Goal: Task Accomplishment & Management: Complete application form

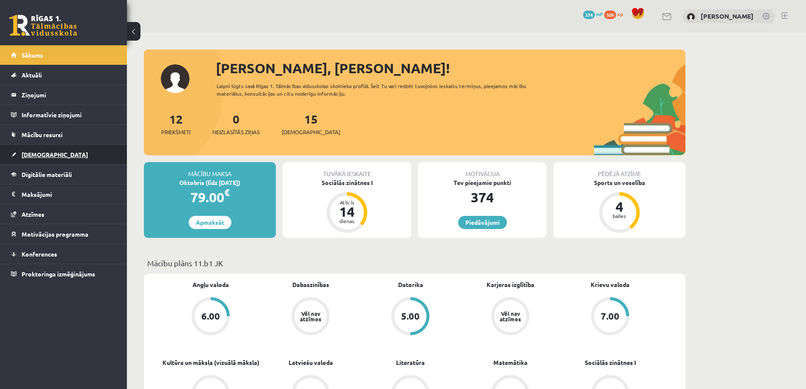
click at [47, 155] on link "[DEMOGRAPHIC_DATA]" at bounding box center [63, 154] width 105 height 19
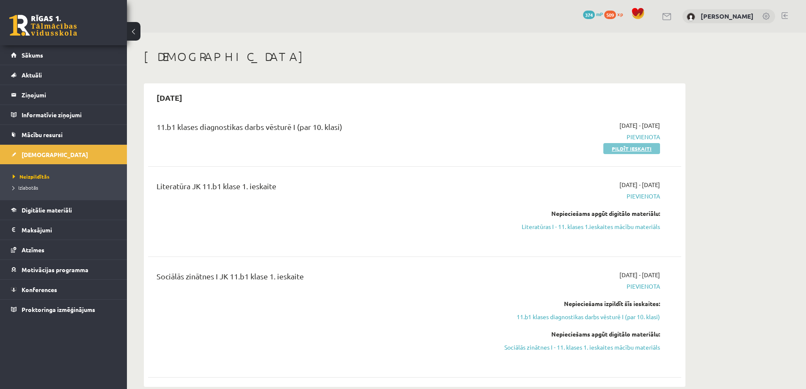
click at [629, 151] on link "Pildīt ieskaiti" at bounding box center [631, 148] width 57 height 11
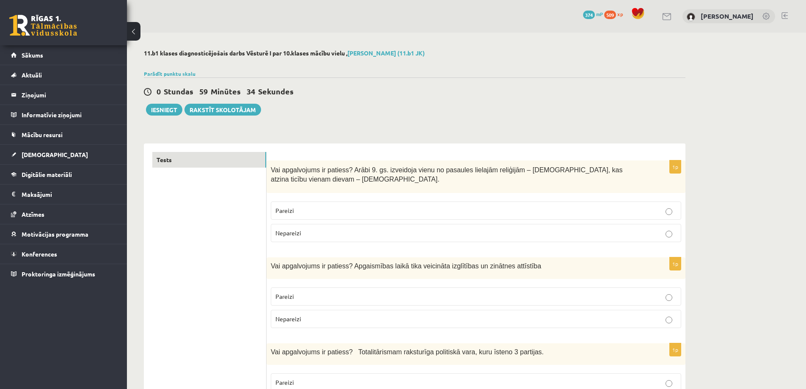
click at [430, 234] on p "Nepareizi" at bounding box center [475, 232] width 401 height 9
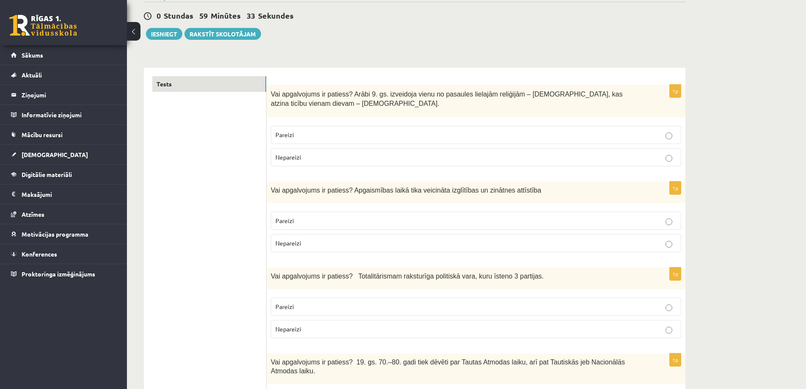
scroll to position [85, 0]
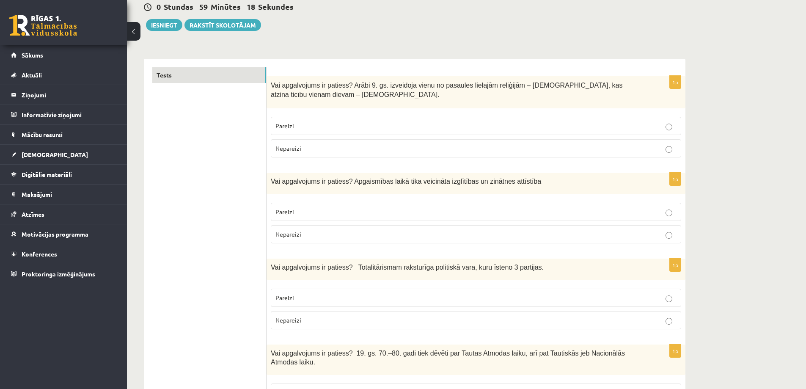
click at [407, 214] on p "Pareizi" at bounding box center [475, 211] width 401 height 9
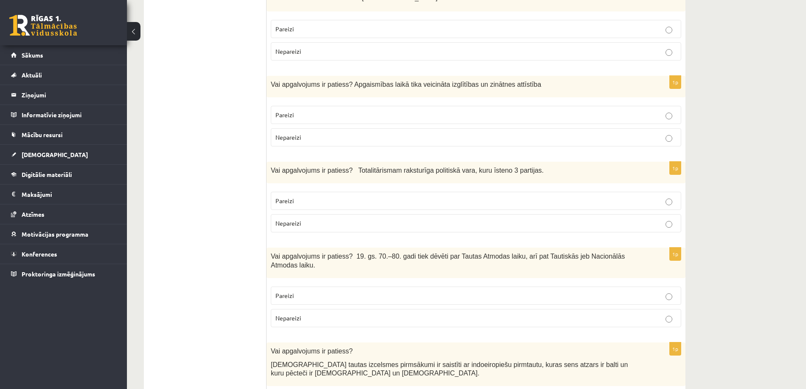
scroll to position [211, 0]
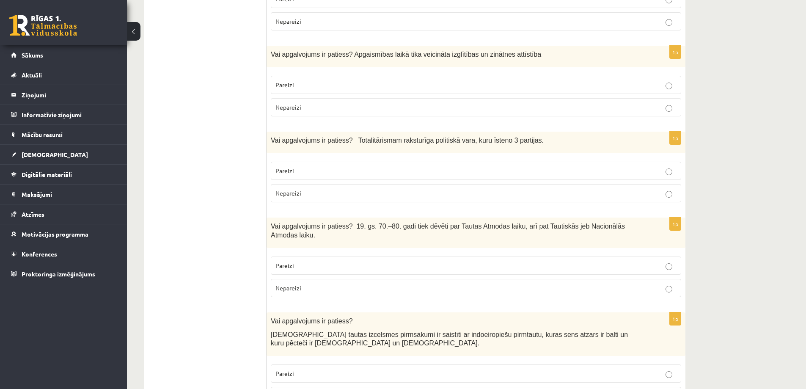
click at [418, 172] on p "Pareizi" at bounding box center [475, 170] width 401 height 9
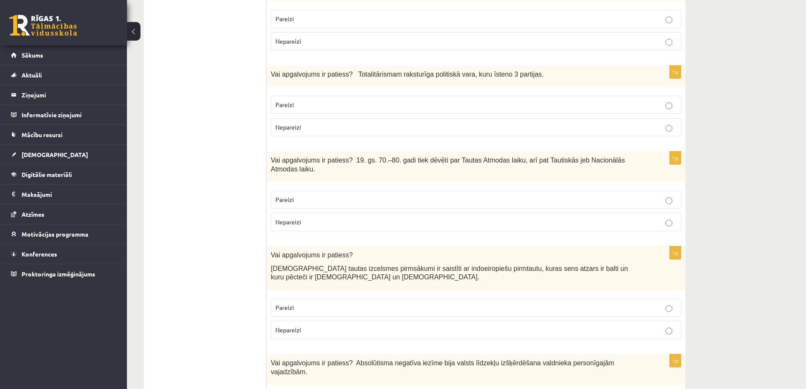
scroll to position [296, 0]
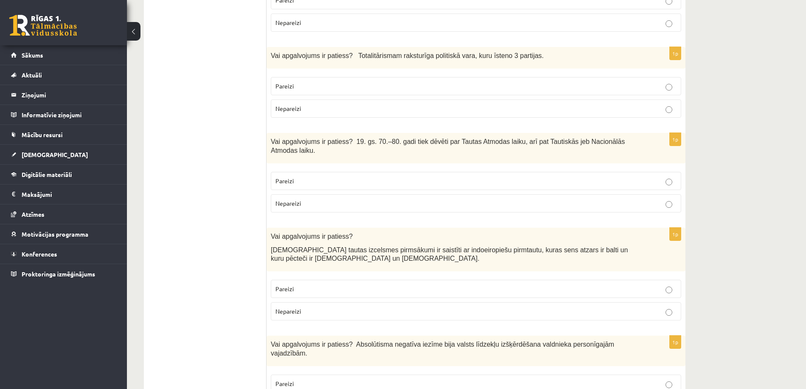
click at [406, 194] on label "Nepareizi" at bounding box center [476, 203] width 410 height 18
click at [361, 284] on p "Pareizi" at bounding box center [475, 288] width 401 height 9
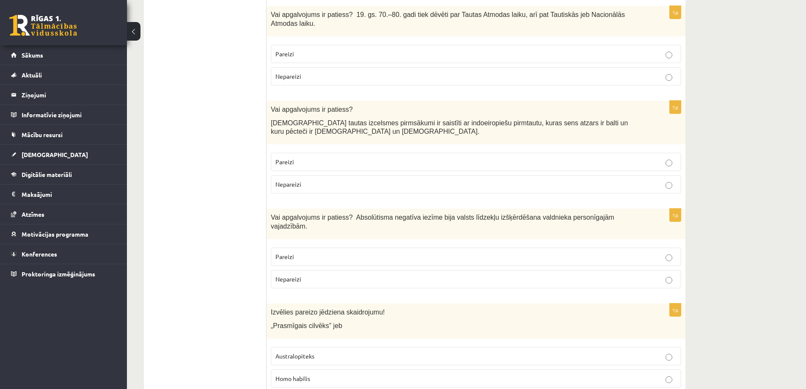
scroll to position [465, 0]
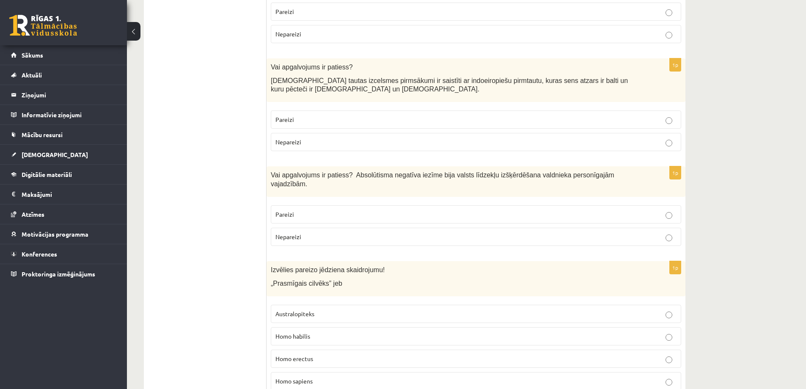
click at [397, 210] on p "Pareizi" at bounding box center [475, 214] width 401 height 9
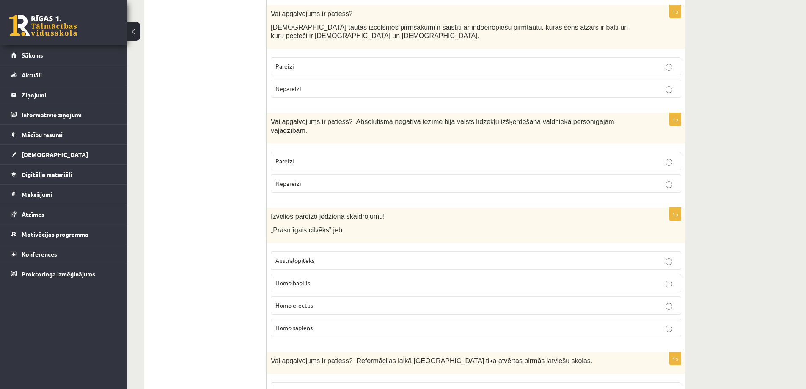
scroll to position [592, 0]
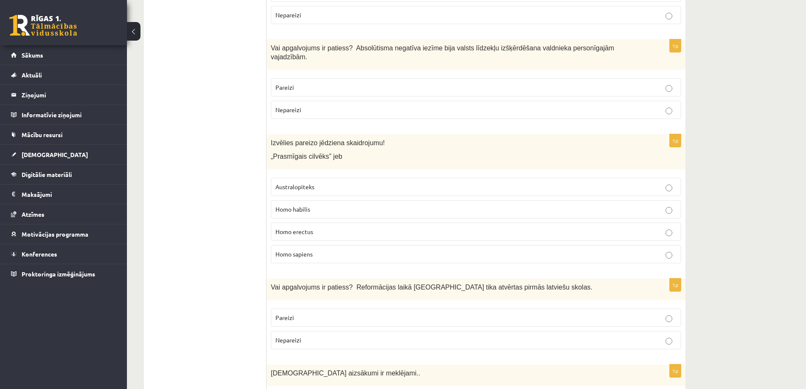
click at [348, 249] on p "Homo sapiens" at bounding box center [475, 253] width 401 height 9
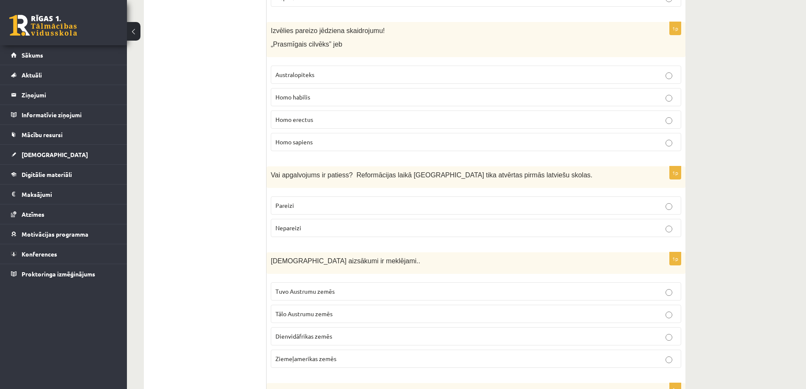
scroll to position [719, 0]
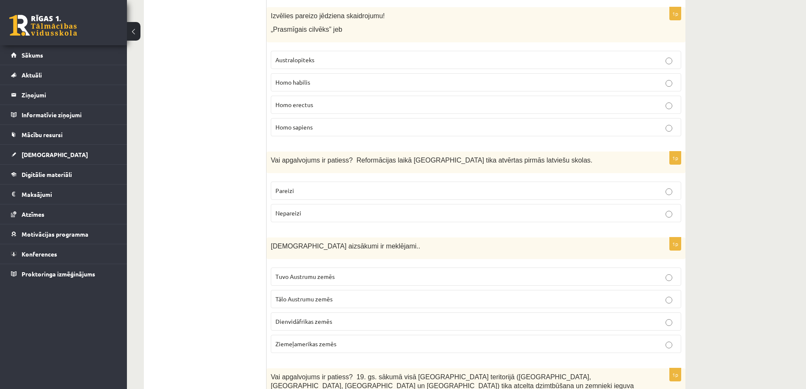
click at [343, 186] on p "Pareizi" at bounding box center [475, 190] width 401 height 9
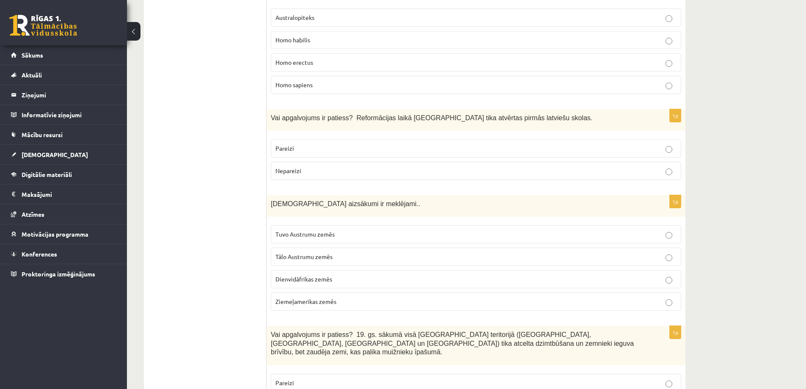
click at [352, 225] on label "Tuvo Austrumu zemēs" at bounding box center [476, 234] width 410 height 18
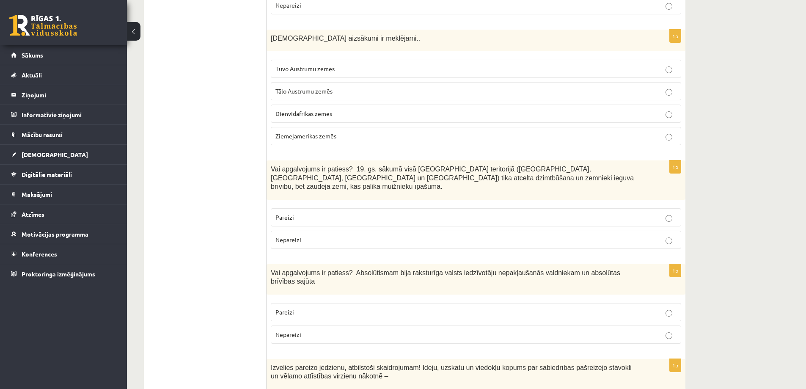
scroll to position [930, 0]
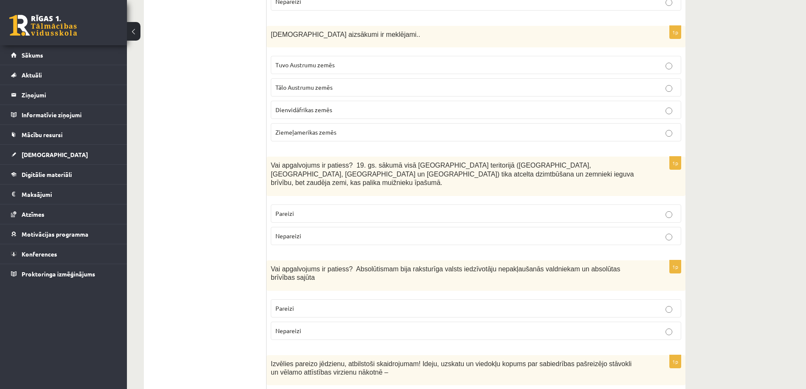
click at [337, 209] on p "Pareizi" at bounding box center [475, 213] width 401 height 9
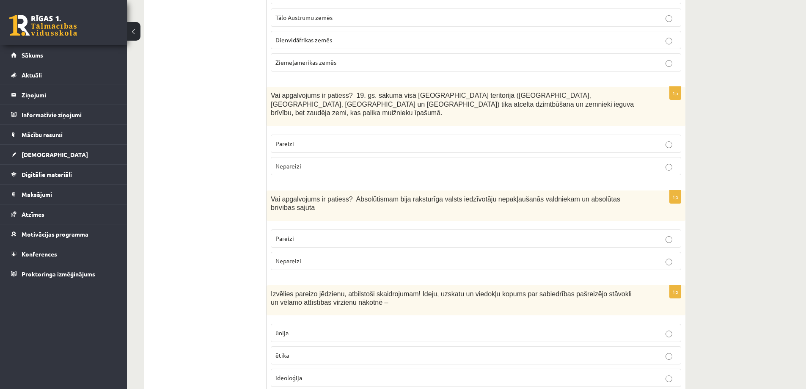
scroll to position [1015, 0]
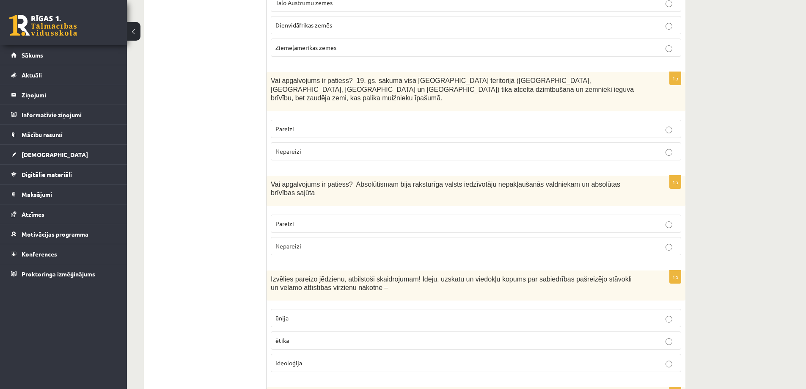
click at [343, 241] on p "Nepareizi" at bounding box center [475, 245] width 401 height 9
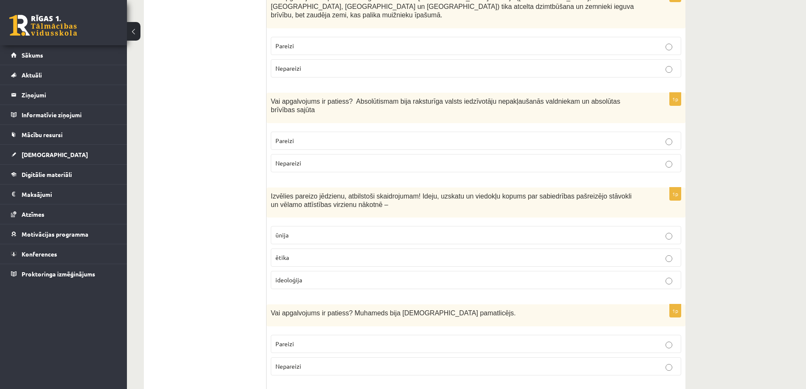
scroll to position [1099, 0]
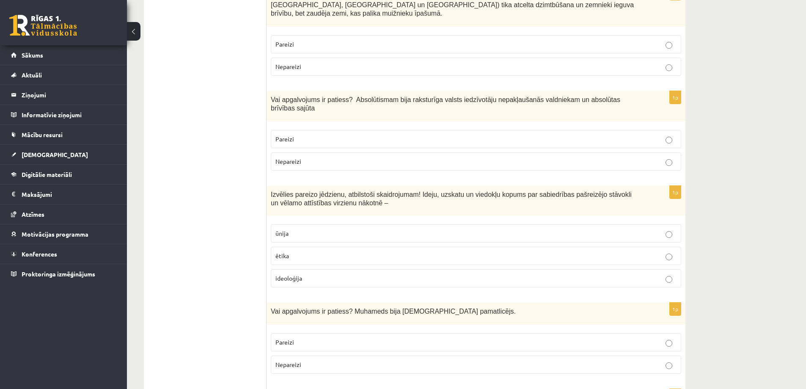
click at [328, 274] on p "ideoloģija" at bounding box center [475, 278] width 401 height 9
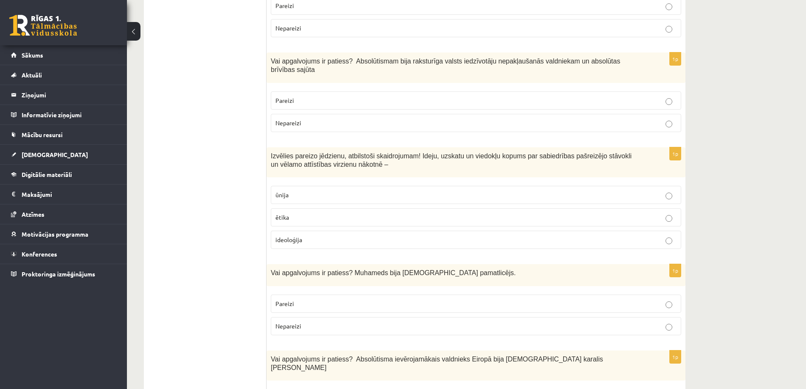
scroll to position [1184, 0]
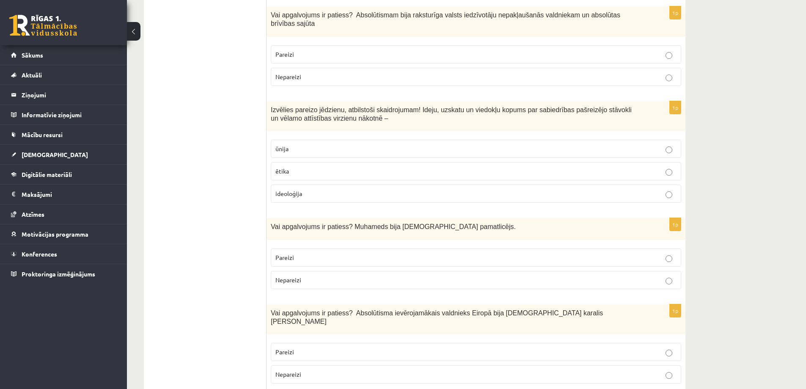
click at [393, 248] on label "Pareizi" at bounding box center [476, 257] width 410 height 18
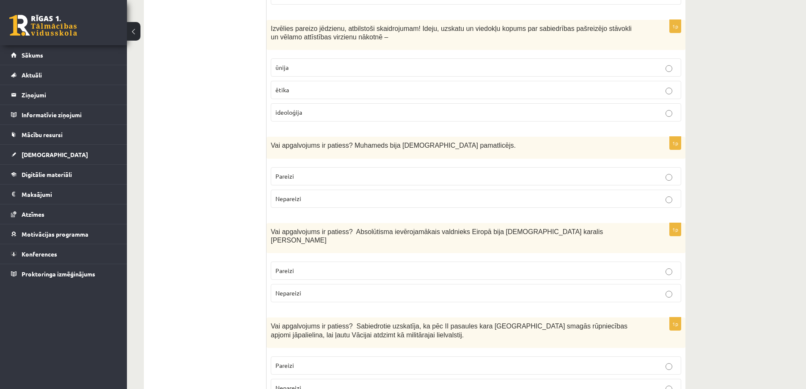
scroll to position [1311, 0]
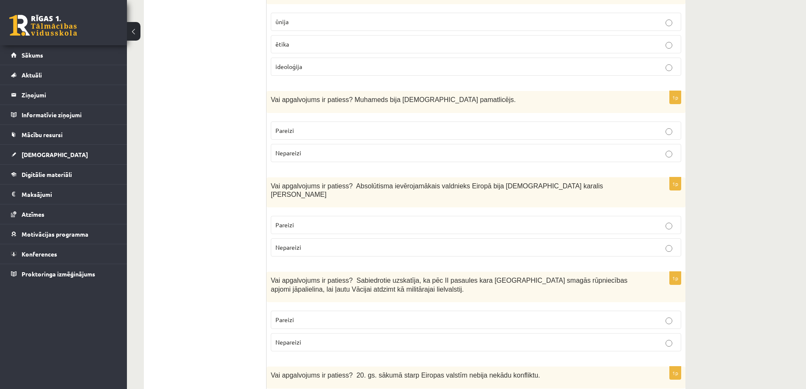
click at [456, 220] on p "Pareizi" at bounding box center [475, 224] width 401 height 9
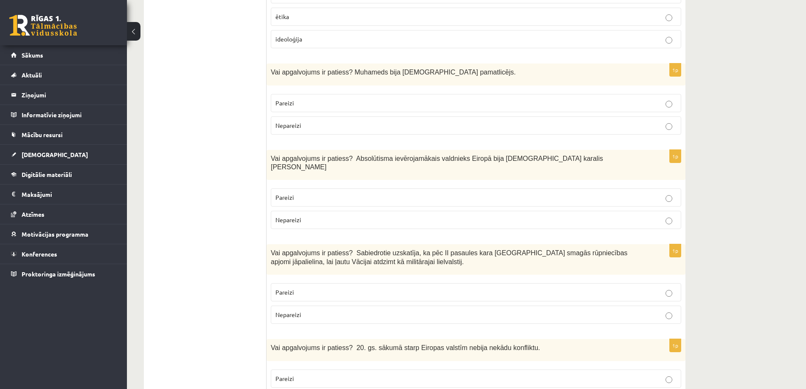
scroll to position [1395, 0]
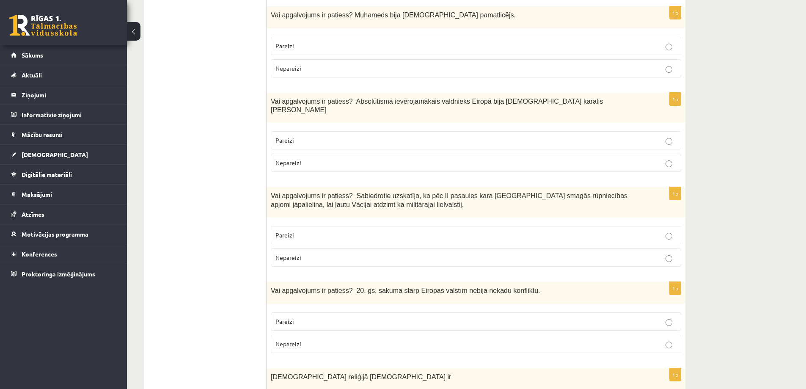
click at [432, 230] on p "Pareizi" at bounding box center [475, 234] width 401 height 9
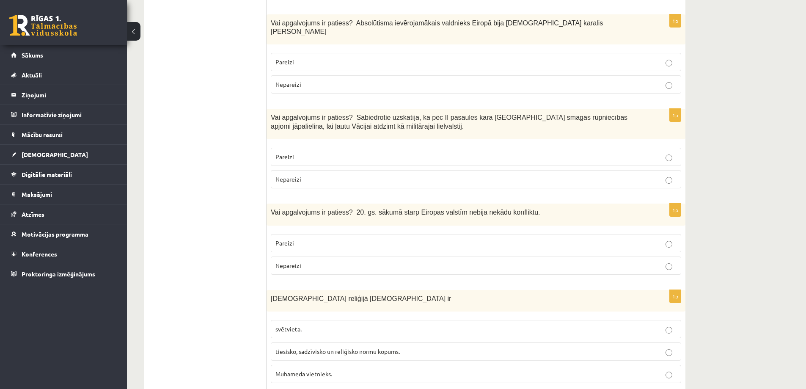
scroll to position [1480, 0]
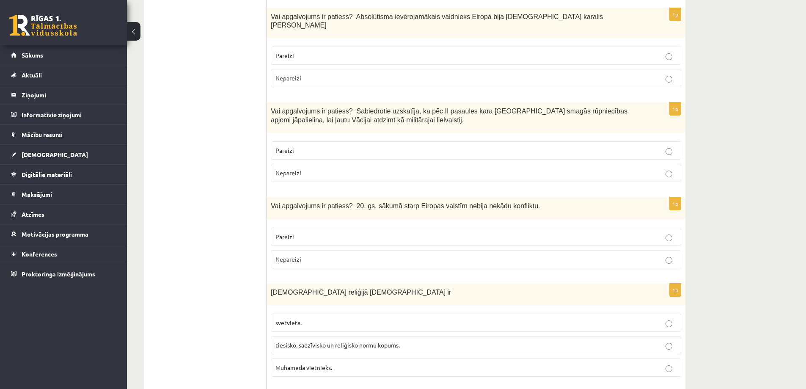
click at [419, 250] on label "Nepareizi" at bounding box center [476, 259] width 410 height 18
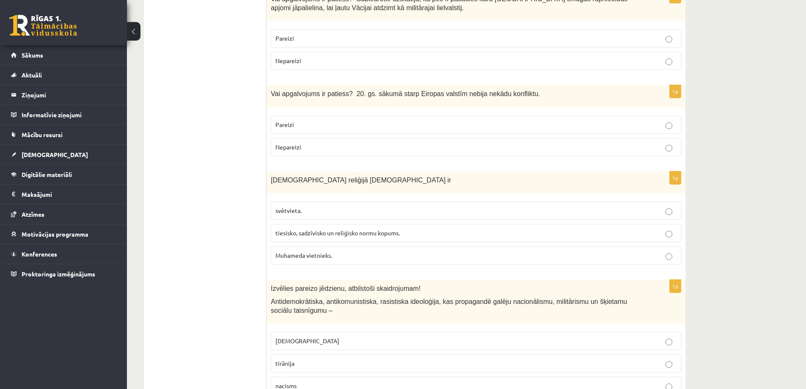
scroll to position [1607, 0]
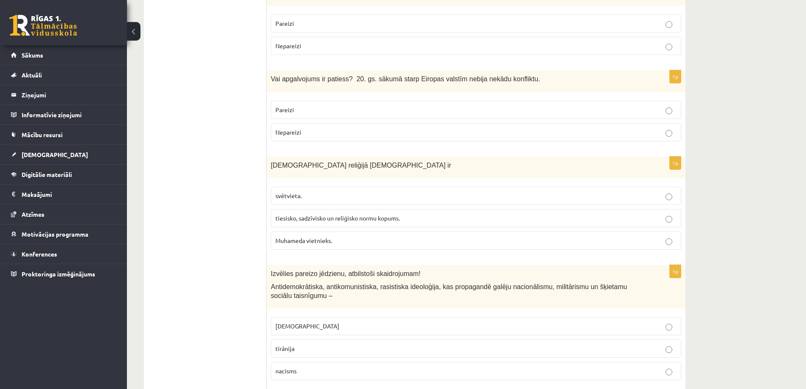
click at [439, 214] on p "tiesisko, sadzīvisko un reliģisko normu kopums." at bounding box center [475, 218] width 401 height 9
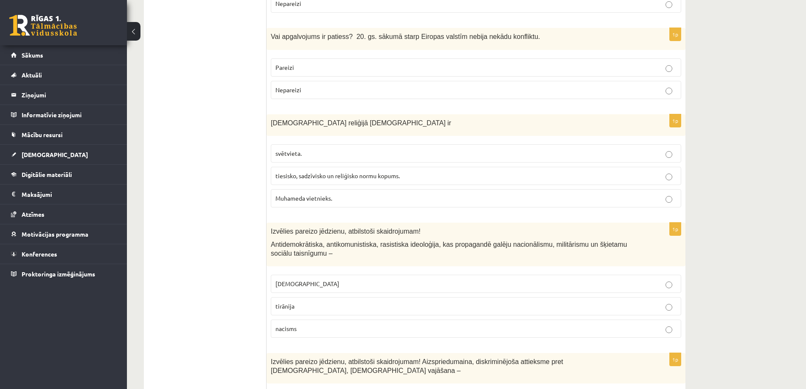
scroll to position [1691, 0]
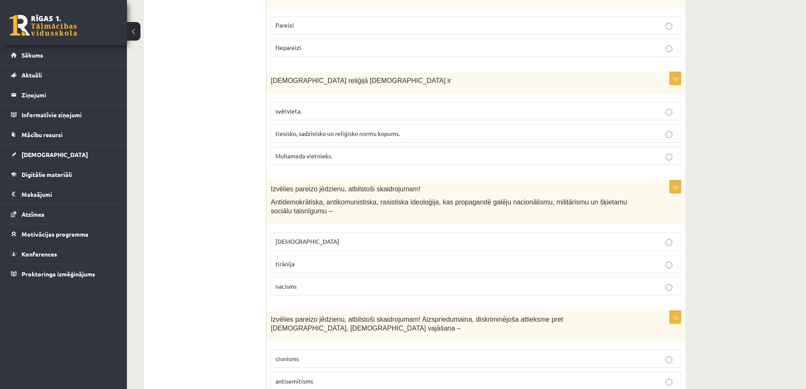
click at [436, 237] on p "fašisms" at bounding box center [475, 241] width 401 height 9
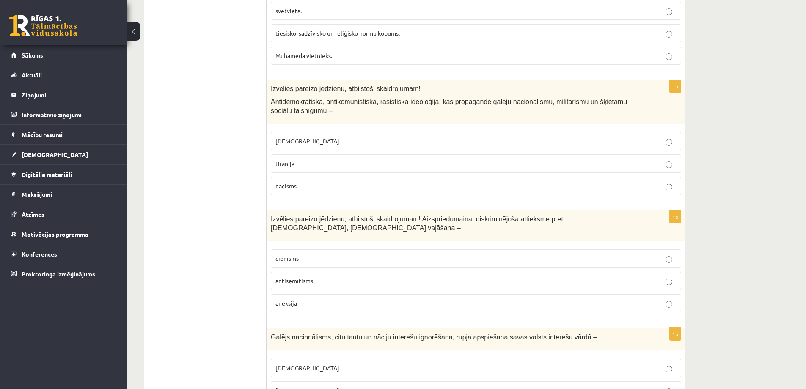
scroll to position [1818, 0]
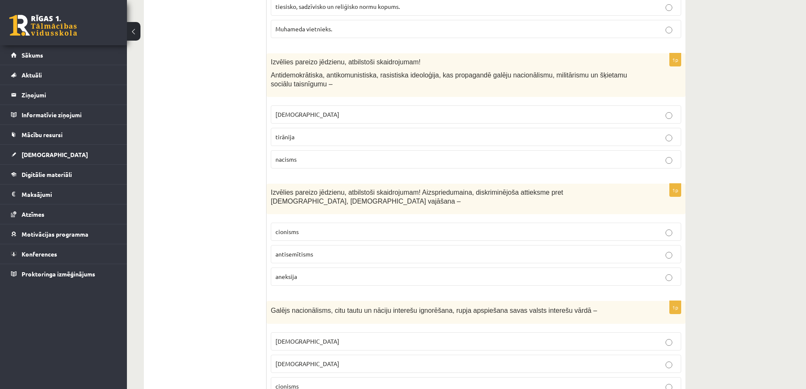
click at [542, 249] on p "antisemītisms" at bounding box center [475, 253] width 401 height 9
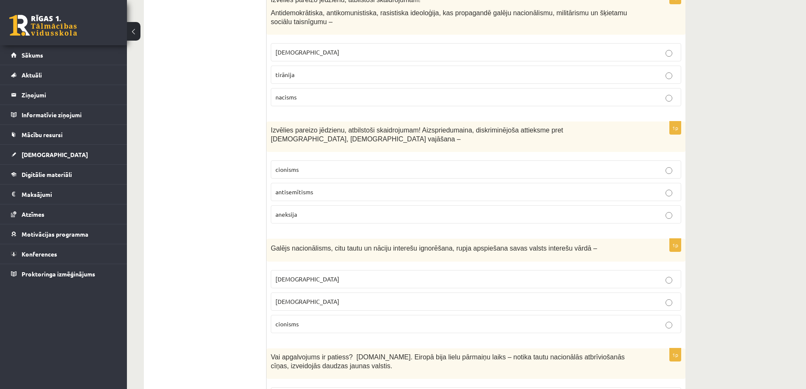
scroll to position [1945, 0]
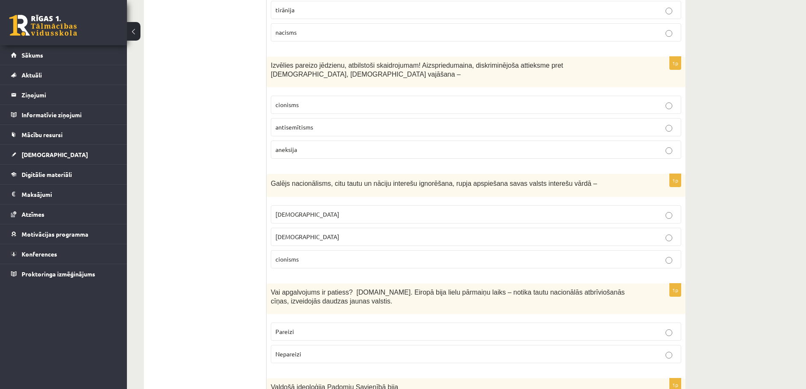
click at [537, 255] on p "cionisms" at bounding box center [475, 259] width 401 height 9
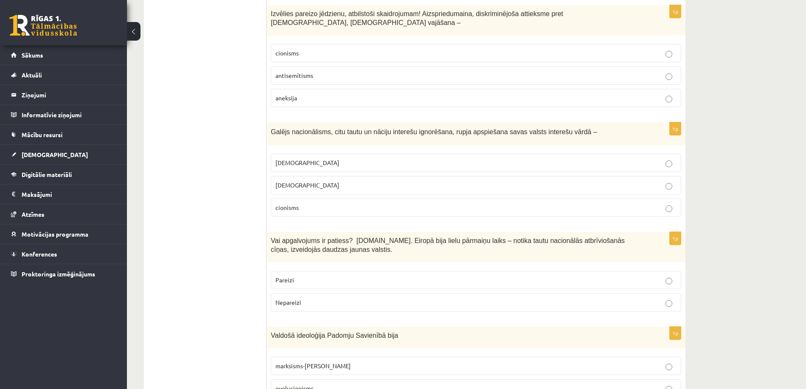
scroll to position [2030, 0]
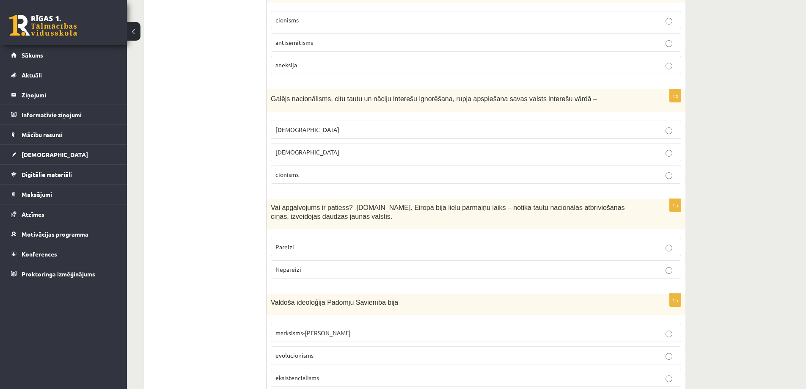
click at [543, 242] on p "Pareizi" at bounding box center [475, 246] width 401 height 9
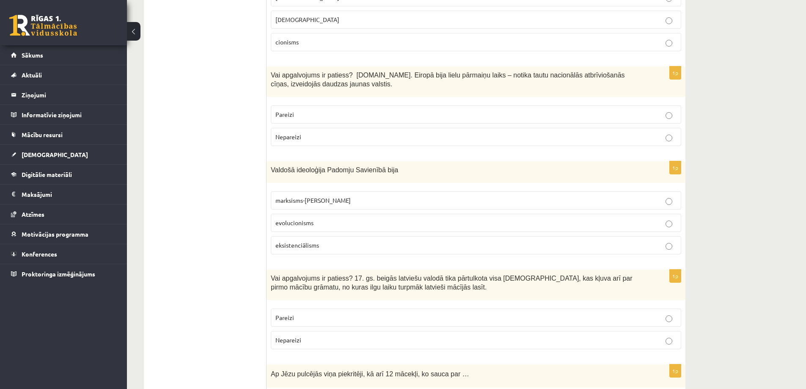
scroll to position [2199, 0]
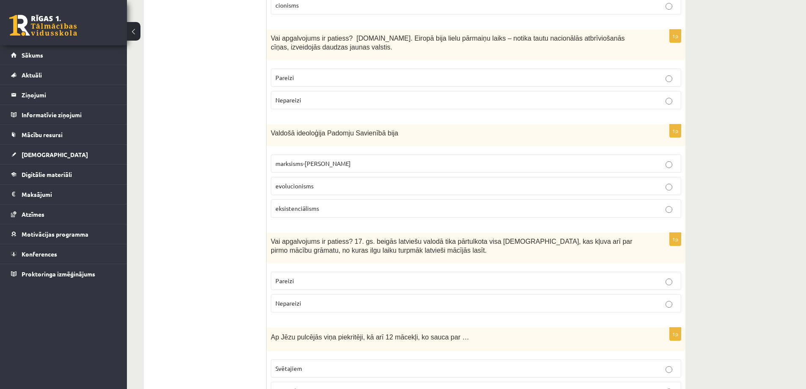
click at [544, 159] on p "marksisms-ļeņinisms" at bounding box center [475, 163] width 401 height 9
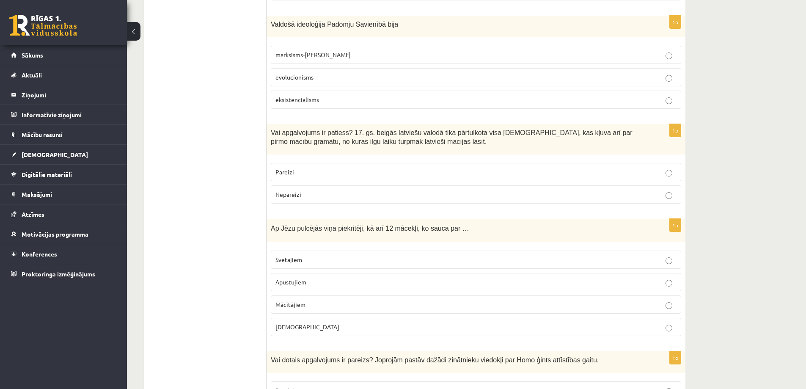
scroll to position [2326, 0]
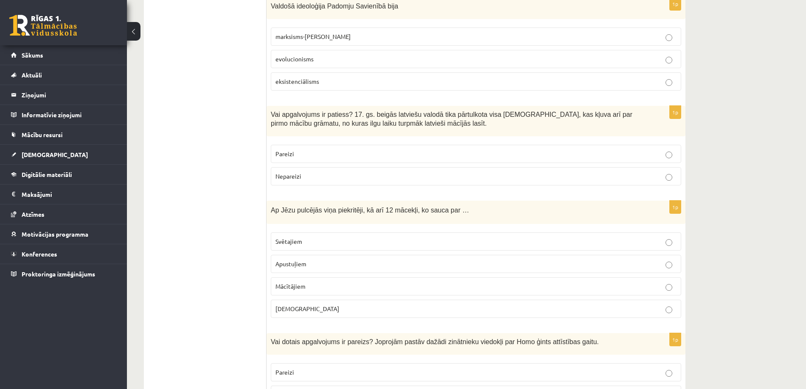
click at [576, 149] on p "Pareizi" at bounding box center [475, 153] width 401 height 9
click at [517, 259] on p "Apustuļiem" at bounding box center [475, 263] width 401 height 9
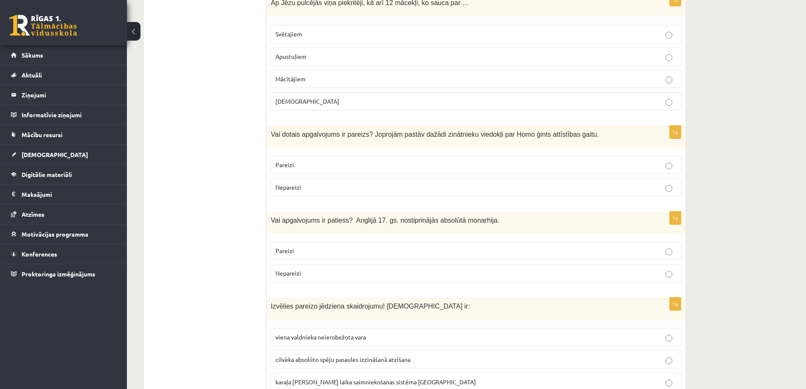
scroll to position [2537, 0]
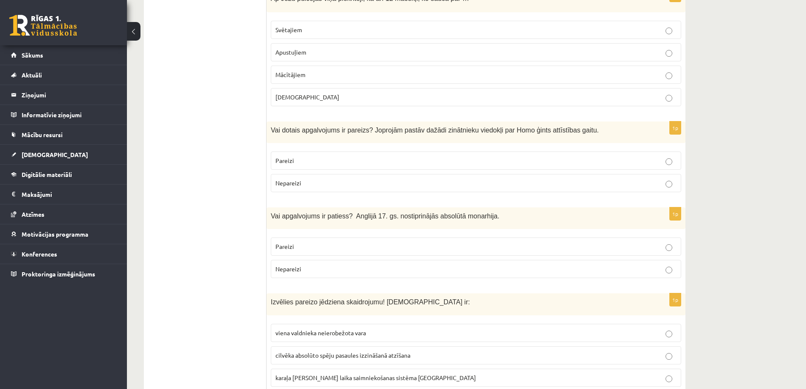
click at [534, 156] on p "Pareizi" at bounding box center [475, 160] width 401 height 9
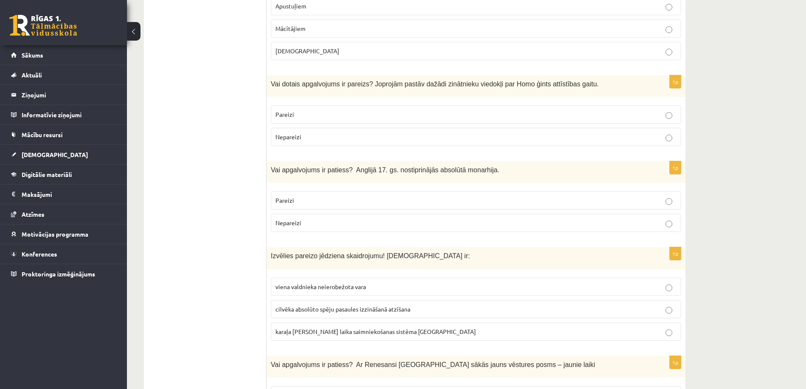
scroll to position [2622, 0]
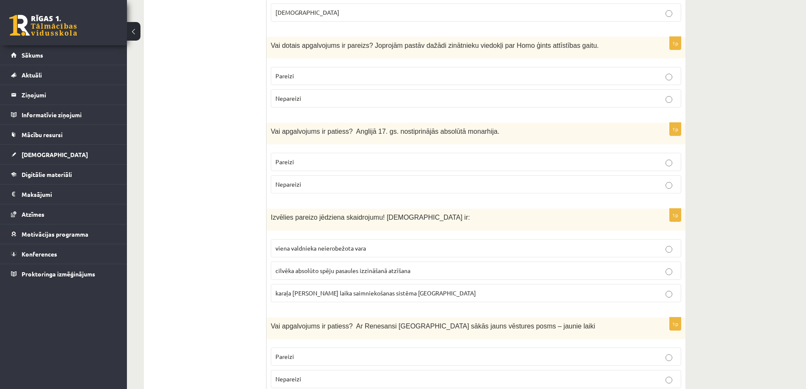
click at [464, 180] on p "Nepareizi" at bounding box center [475, 184] width 401 height 9
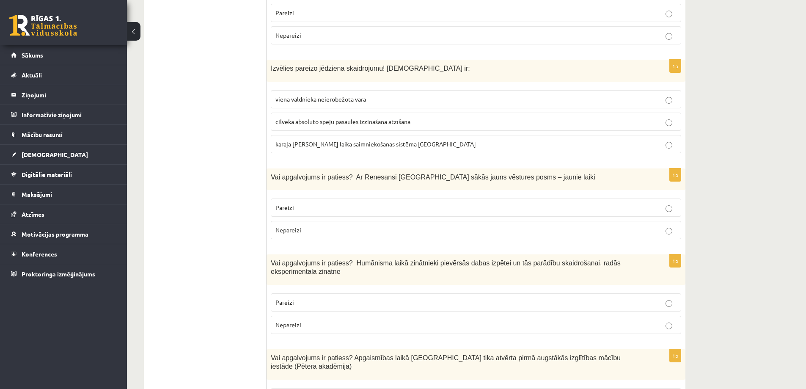
scroll to position [2782, 0]
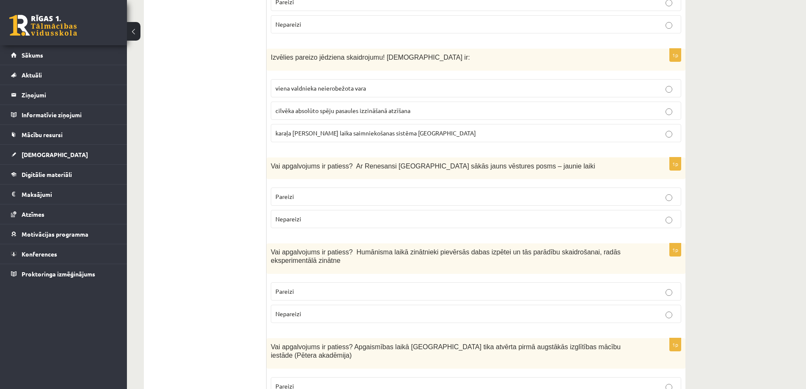
click at [486, 84] on p "viena valdnieka neierobežota vara" at bounding box center [475, 88] width 401 height 9
click at [460, 192] on p "Pareizi" at bounding box center [475, 196] width 401 height 9
click at [423, 287] on p "Pareizi" at bounding box center [475, 291] width 401 height 9
click at [426, 381] on p "Pareizi" at bounding box center [475, 385] width 401 height 9
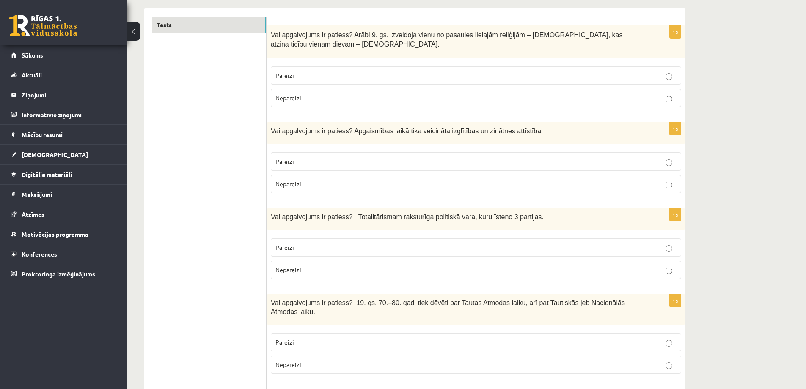
scroll to position [0, 0]
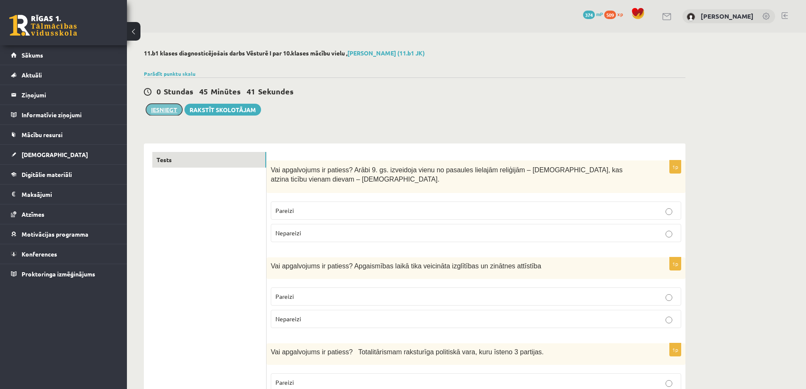
click at [159, 110] on button "Iesniegt" at bounding box center [164, 110] width 36 height 12
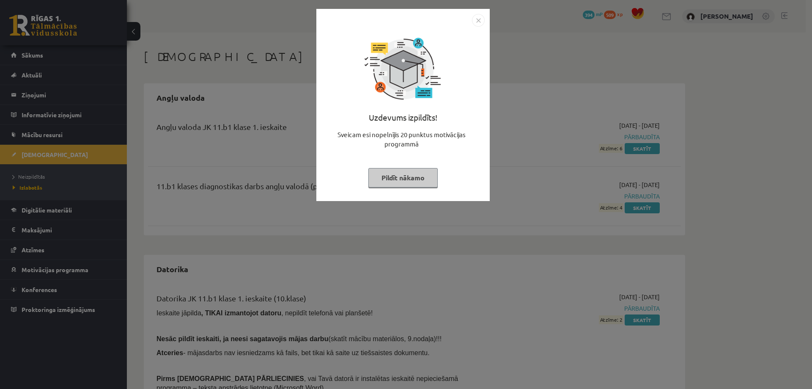
click at [389, 174] on button "Pildīt nākamo" at bounding box center [402, 177] width 69 height 19
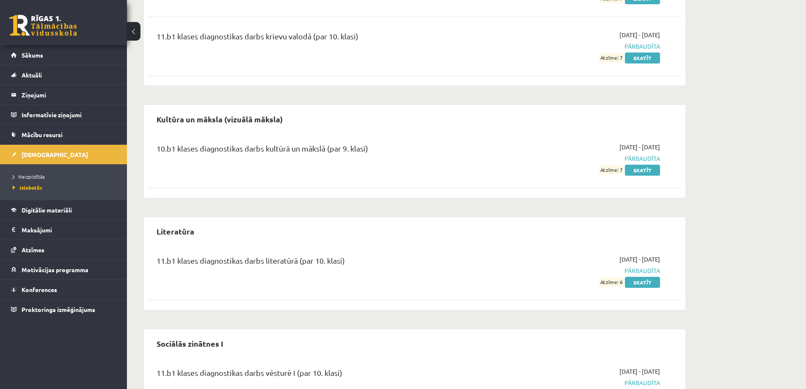
scroll to position [846, 0]
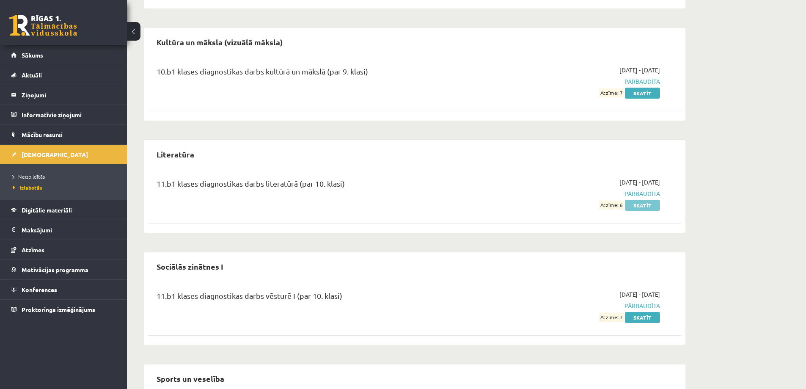
click at [645, 200] on link "Skatīt" at bounding box center [642, 205] width 35 height 11
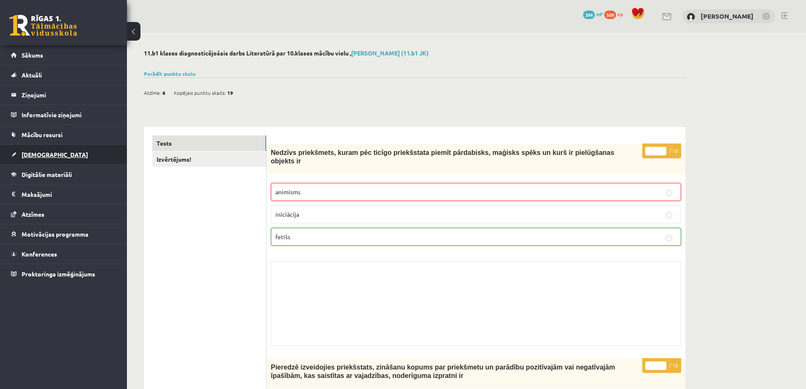
click at [36, 155] on span "[DEMOGRAPHIC_DATA]" at bounding box center [55, 155] width 66 height 8
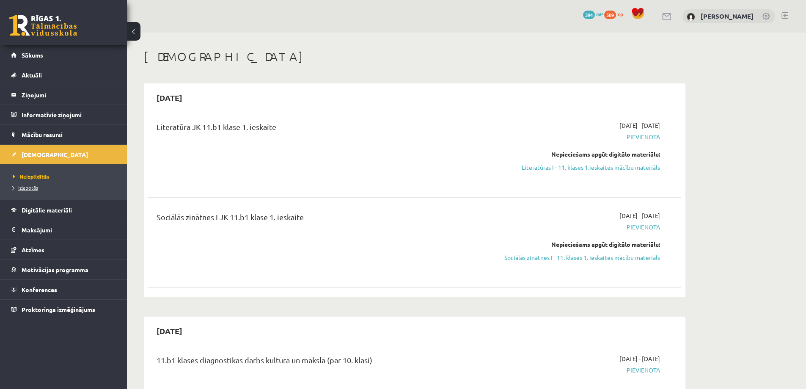
click at [34, 184] on span "Izlabotās" at bounding box center [25, 187] width 25 height 7
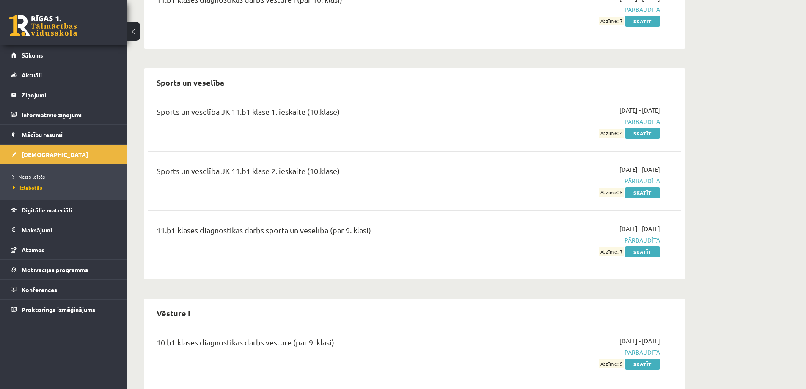
scroll to position [1154, 0]
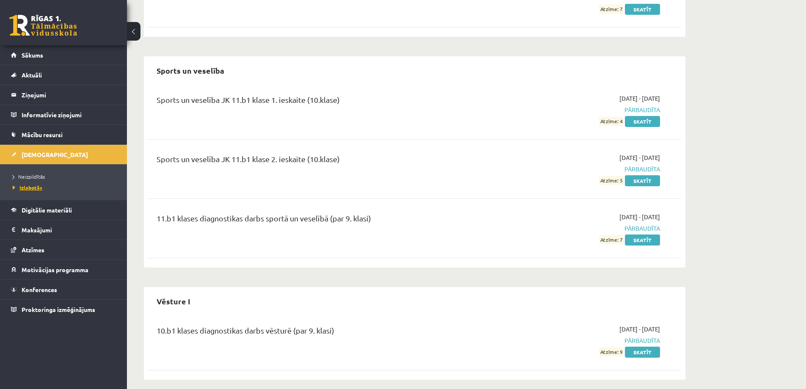
click at [39, 184] on link "Izlabotās" at bounding box center [66, 188] width 106 height 8
click at [57, 150] on link "[DEMOGRAPHIC_DATA]" at bounding box center [63, 154] width 105 height 19
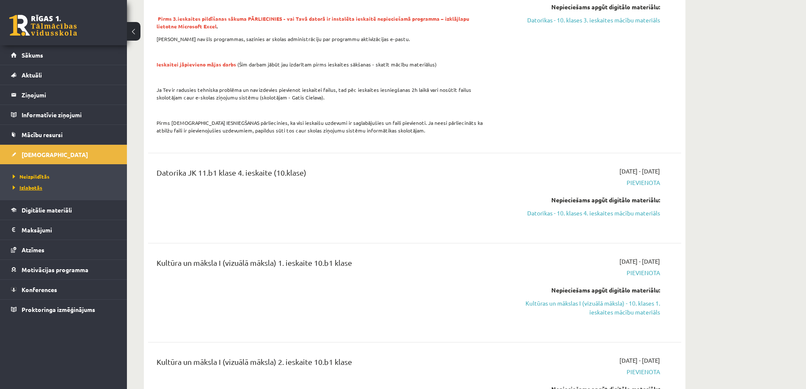
click at [39, 190] on link "Izlabotās" at bounding box center [66, 188] width 106 height 8
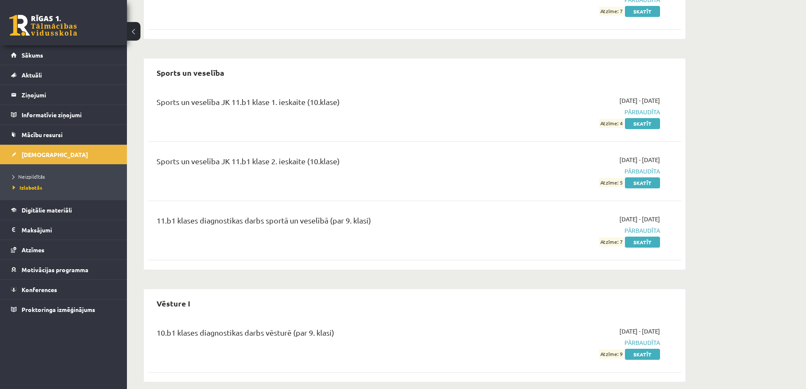
scroll to position [1154, 0]
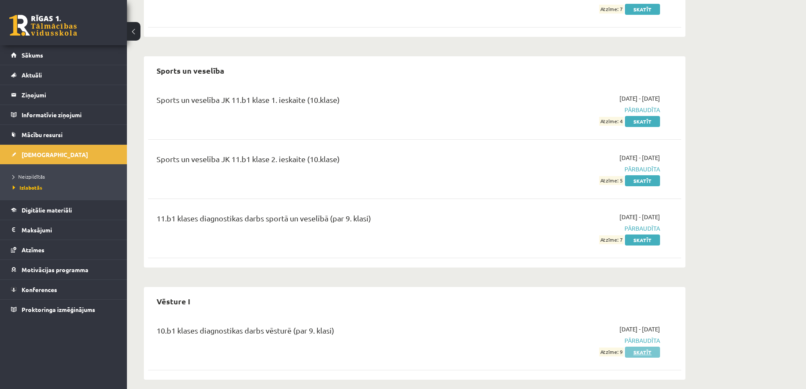
click at [640, 346] on link "Skatīt" at bounding box center [642, 351] width 35 height 11
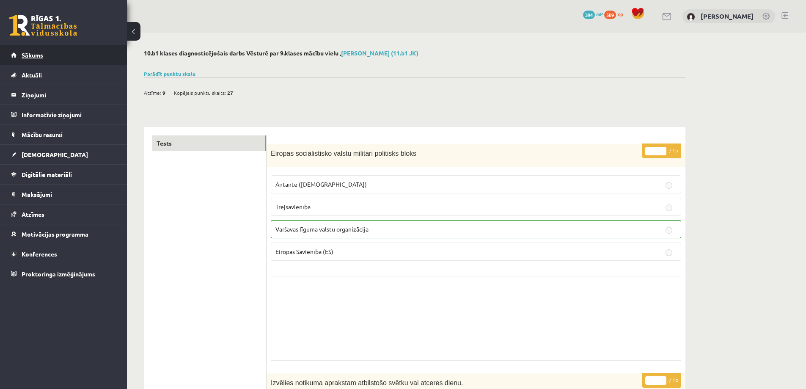
click at [82, 60] on link "Sākums" at bounding box center [63, 54] width 105 height 19
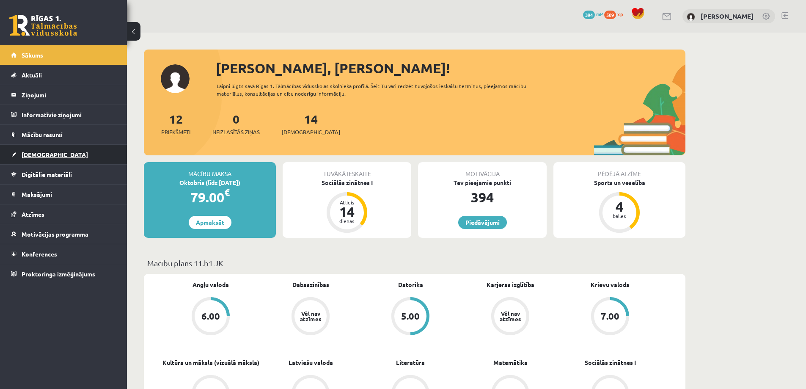
click at [58, 157] on link "[DEMOGRAPHIC_DATA]" at bounding box center [63, 154] width 105 height 19
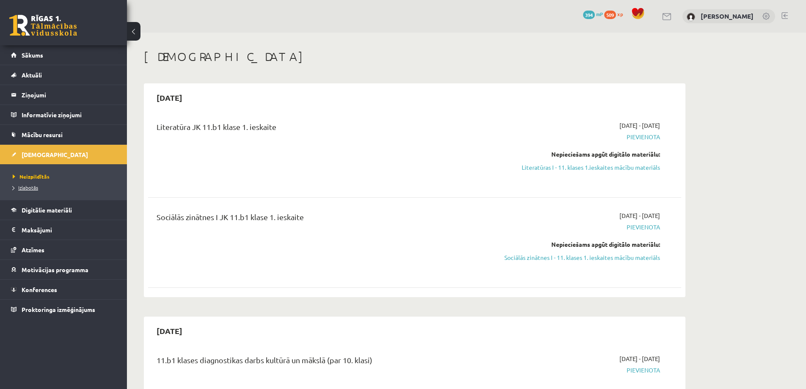
click at [41, 189] on link "Izlabotās" at bounding box center [66, 188] width 106 height 8
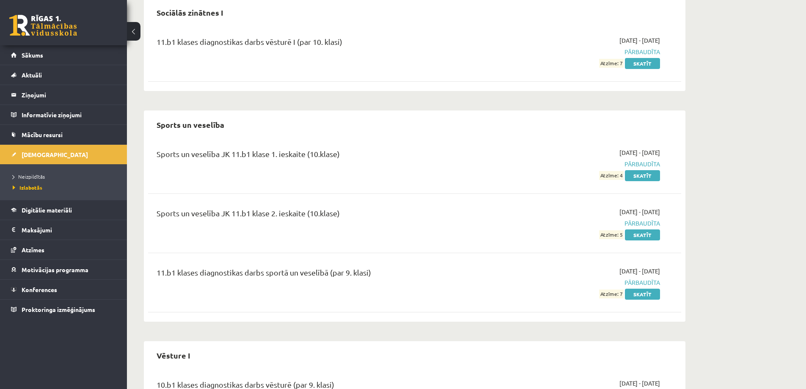
scroll to position [1154, 0]
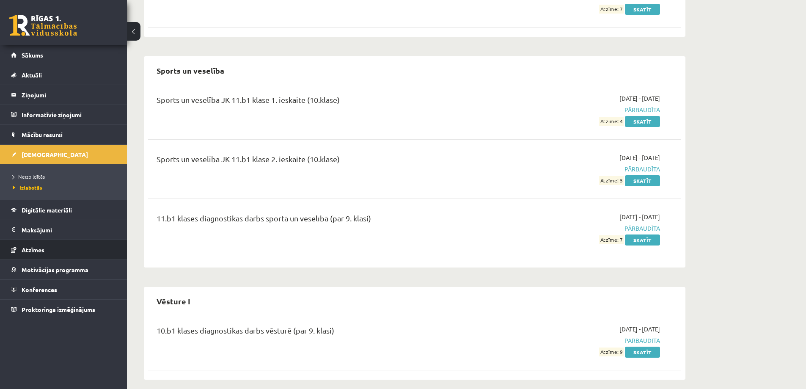
click at [62, 246] on link "Atzīmes" at bounding box center [63, 249] width 105 height 19
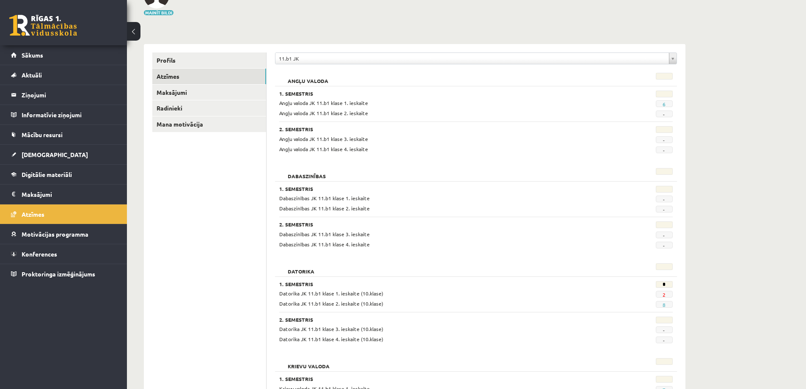
scroll to position [46, 0]
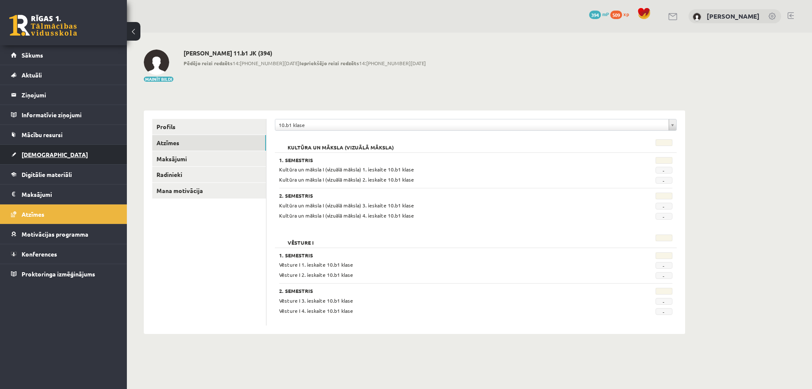
click at [58, 156] on link "[DEMOGRAPHIC_DATA]" at bounding box center [63, 154] width 105 height 19
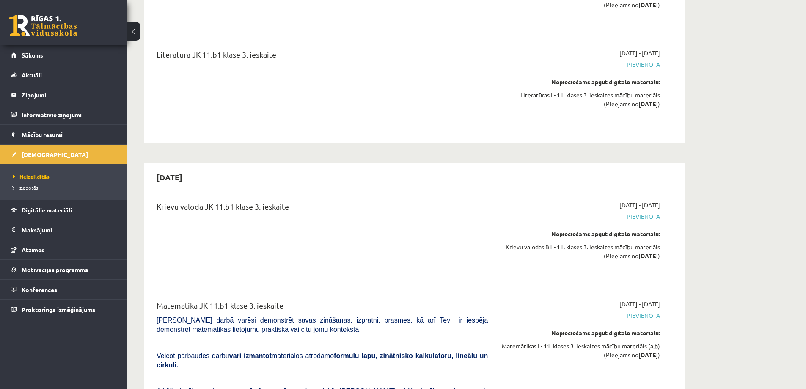
scroll to position [4183, 0]
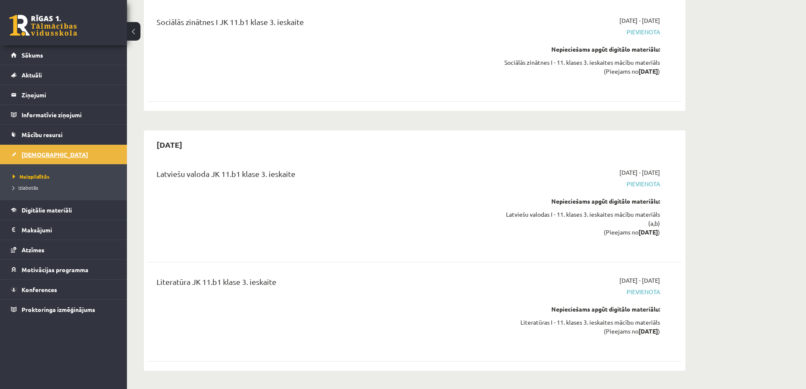
click at [33, 161] on link "[DEMOGRAPHIC_DATA]" at bounding box center [63, 154] width 105 height 19
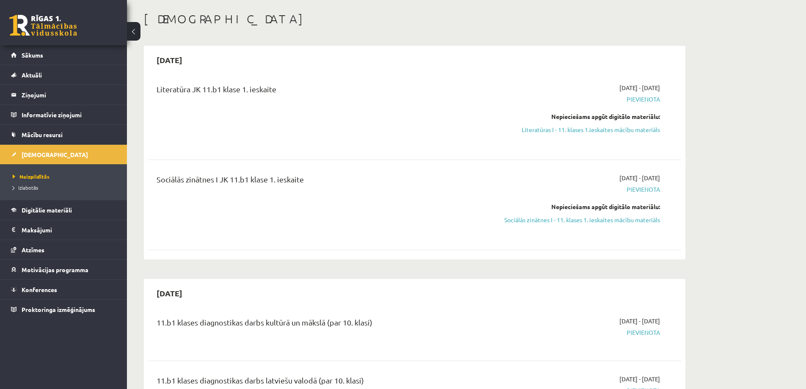
scroll to position [0, 0]
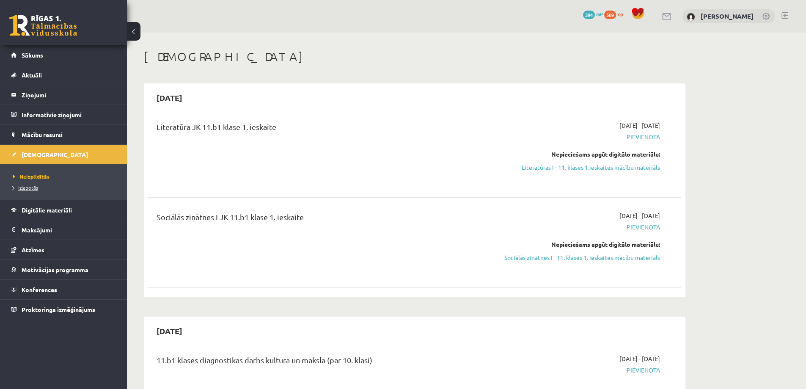
click at [23, 187] on span "Izlabotās" at bounding box center [25, 187] width 25 height 7
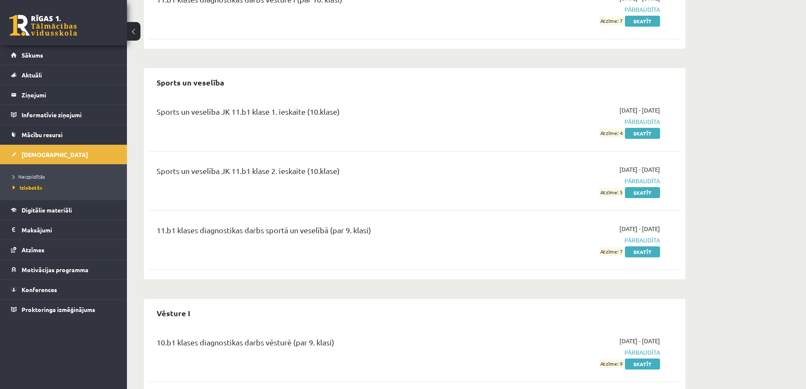
scroll to position [1154, 0]
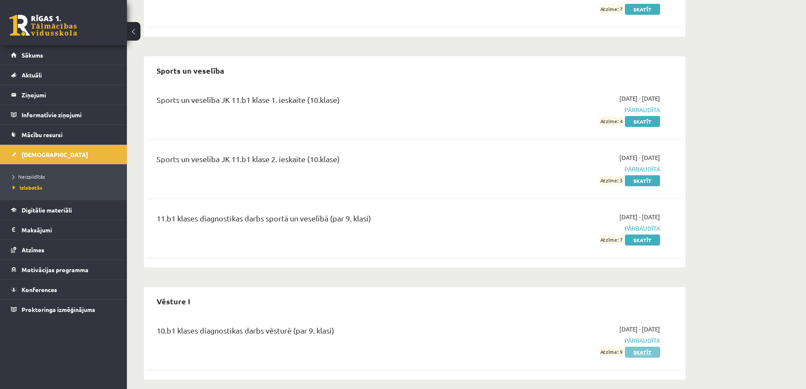
click at [652, 346] on link "Skatīt" at bounding box center [642, 351] width 35 height 11
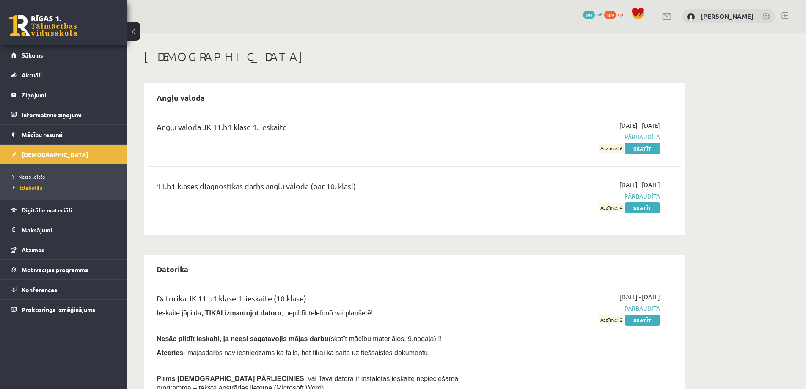
click at [786, 16] on link at bounding box center [784, 15] width 6 height 7
